Goal: Transaction & Acquisition: Purchase product/service

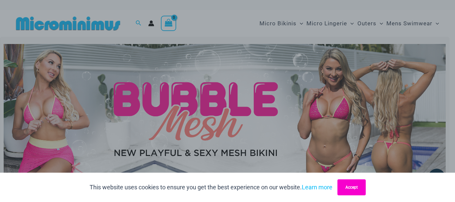
click at [360, 188] on button "Accept" at bounding box center [351, 187] width 28 height 16
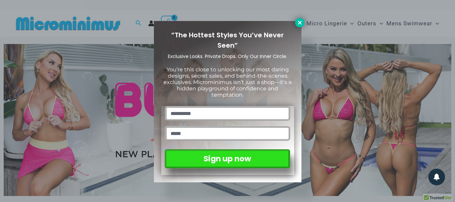
drag, startPoint x: 302, startPoint y: 19, endPoint x: 302, endPoint y: 24, distance: 4.7
click at [302, 20] on button at bounding box center [299, 22] width 9 height 9
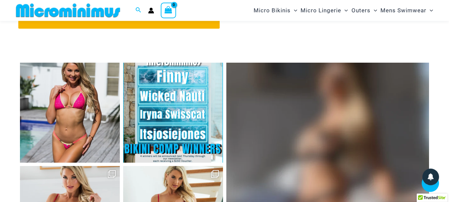
scroll to position [2621, 0]
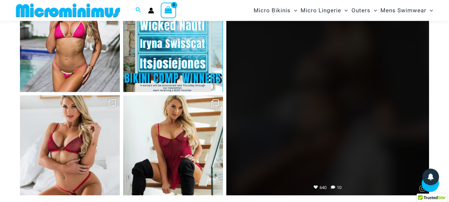
click at [388, 134] on link "Open" at bounding box center [327, 93] width 203 height 203
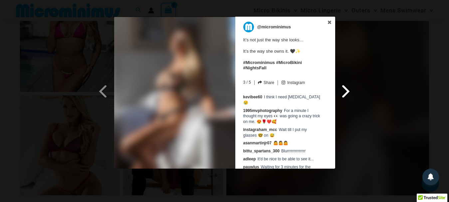
click at [349, 89] on span at bounding box center [346, 91] width 11 height 15
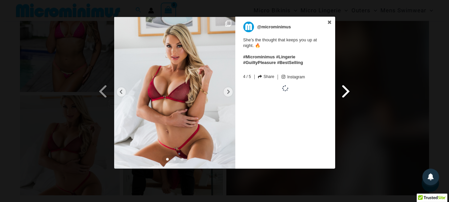
click at [349, 89] on span at bounding box center [346, 91] width 11 height 15
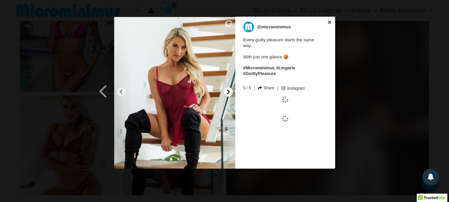
click at [228, 90] on icon at bounding box center [228, 91] width 5 height 5
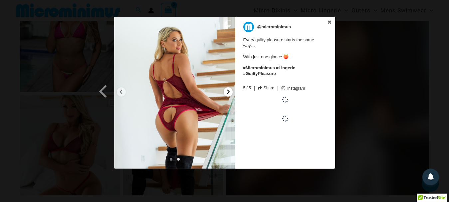
click at [228, 89] on icon at bounding box center [228, 91] width 5 height 5
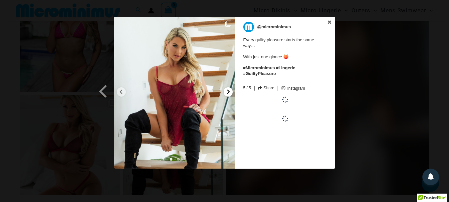
click at [228, 89] on div at bounding box center [228, 91] width 9 height 9
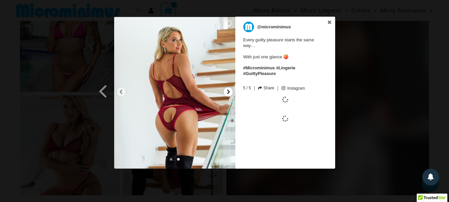
click at [231, 90] on div at bounding box center [228, 91] width 9 height 9
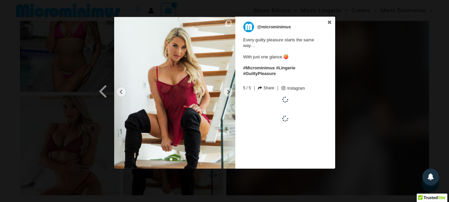
click at [370, 94] on div "Previous Slide Next Slide @microminimus Every guilty pleasure starts the same w…" at bounding box center [224, 93] width 449 height 153
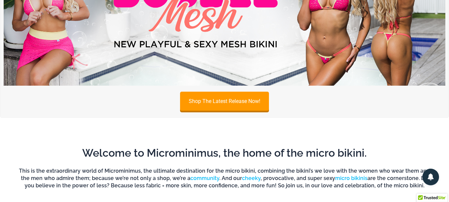
scroll to position [0, 0]
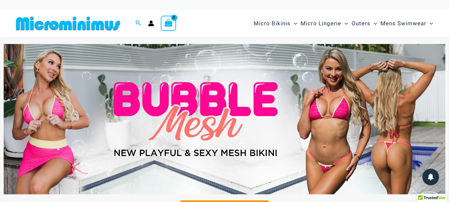
click at [182, 97] on img at bounding box center [225, 119] width 442 height 150
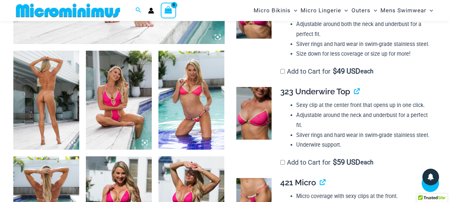
scroll to position [401, 0]
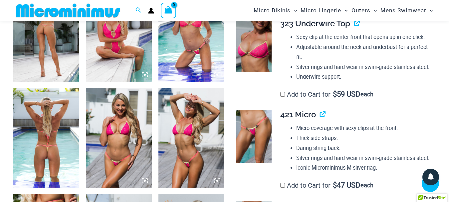
click at [53, 172] on img at bounding box center [46, 137] width 66 height 99
click at [69, 154] on div at bounding box center [224, 101] width 449 height 202
click at [69, 153] on div at bounding box center [224, 101] width 449 height 202
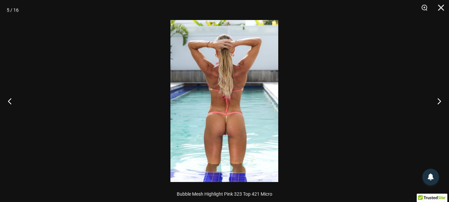
click at [69, 153] on div at bounding box center [224, 101] width 449 height 202
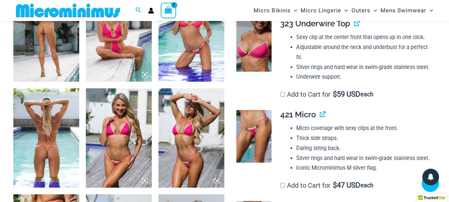
click at [69, 153] on img at bounding box center [46, 137] width 66 height 99
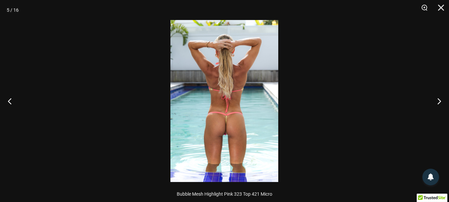
click at [237, 134] on img at bounding box center [224, 101] width 108 height 162
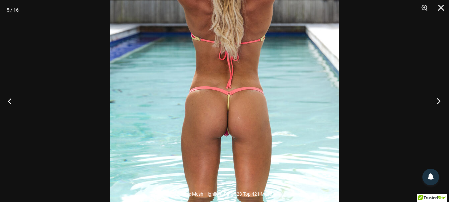
click at [440, 95] on button "Next" at bounding box center [436, 100] width 25 height 33
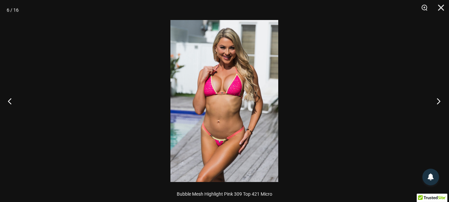
click at [440, 95] on button "Next" at bounding box center [436, 100] width 25 height 33
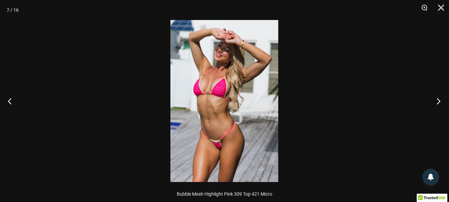
click at [440, 95] on button "Next" at bounding box center [436, 100] width 25 height 33
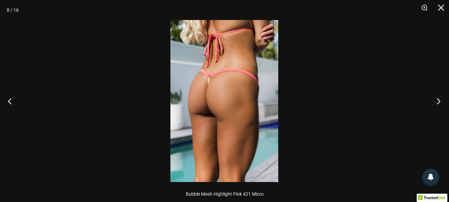
click at [440, 95] on button "Next" at bounding box center [436, 100] width 25 height 33
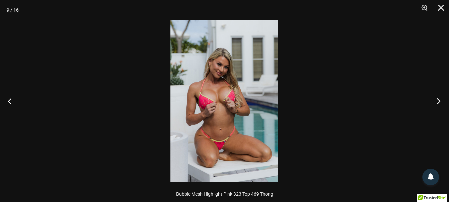
click at [440, 95] on button "Next" at bounding box center [436, 100] width 25 height 33
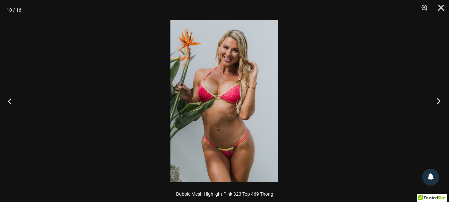
click at [440, 95] on button "Next" at bounding box center [436, 100] width 25 height 33
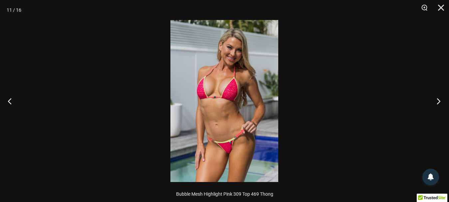
click at [440, 95] on button "Next" at bounding box center [436, 100] width 25 height 33
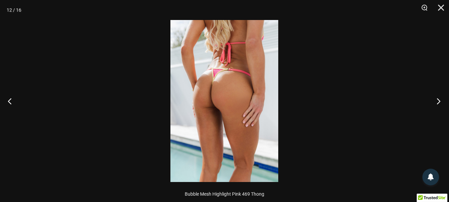
click at [440, 95] on button "Next" at bounding box center [436, 100] width 25 height 33
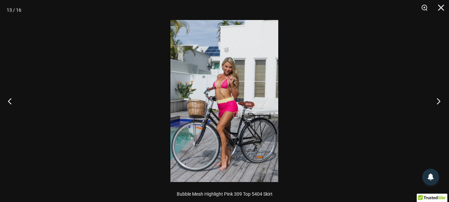
click at [440, 95] on button "Next" at bounding box center [436, 100] width 25 height 33
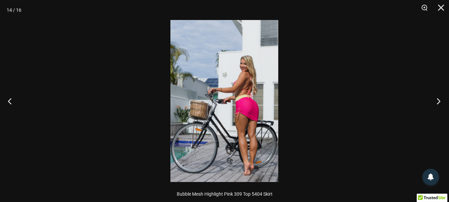
click at [440, 95] on button "Next" at bounding box center [436, 100] width 25 height 33
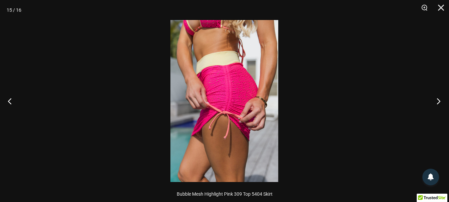
click at [440, 95] on button "Next" at bounding box center [436, 100] width 25 height 33
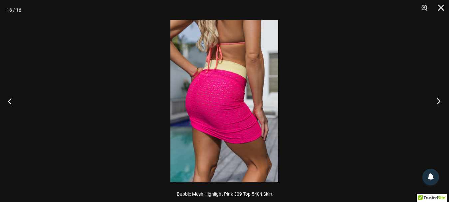
click at [440, 95] on button "Next" at bounding box center [436, 100] width 25 height 33
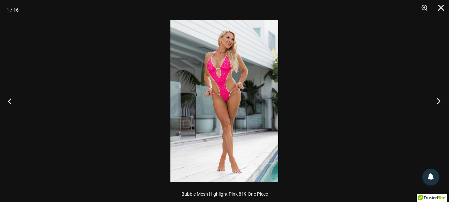
click at [440, 95] on button "Next" at bounding box center [436, 100] width 25 height 33
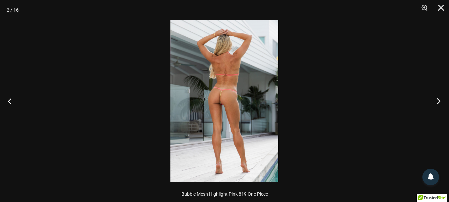
click at [440, 95] on button "Next" at bounding box center [436, 100] width 25 height 33
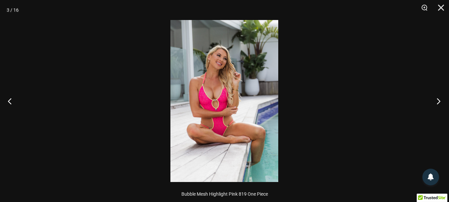
click at [440, 95] on button "Next" at bounding box center [436, 100] width 25 height 33
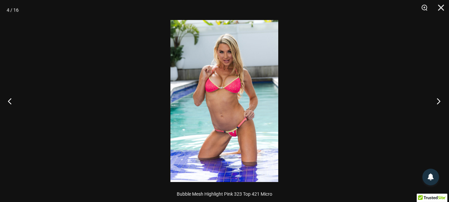
click at [440, 95] on button "Next" at bounding box center [436, 100] width 25 height 33
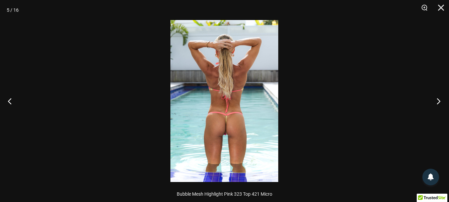
click at [440, 95] on button "Next" at bounding box center [436, 100] width 25 height 33
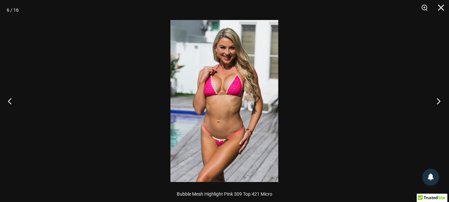
click at [440, 95] on button "Next" at bounding box center [436, 100] width 25 height 33
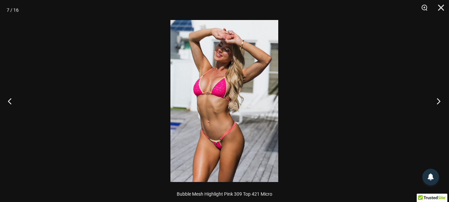
click at [440, 95] on button "Next" at bounding box center [436, 100] width 25 height 33
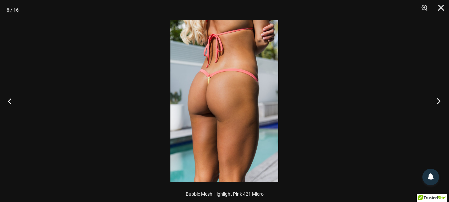
click at [440, 95] on button "Next" at bounding box center [436, 100] width 25 height 33
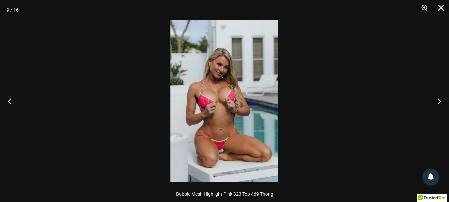
click at [405, 86] on div at bounding box center [224, 101] width 449 height 202
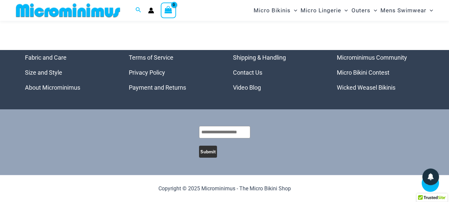
scroll to position [2669, 0]
